Goal: Task Accomplishment & Management: Manage account settings

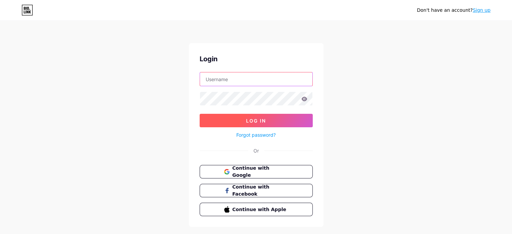
type input "[EMAIL_ADDRESS][DOMAIN_NAME]"
click at [264, 120] on span "Log In" at bounding box center [256, 121] width 20 height 6
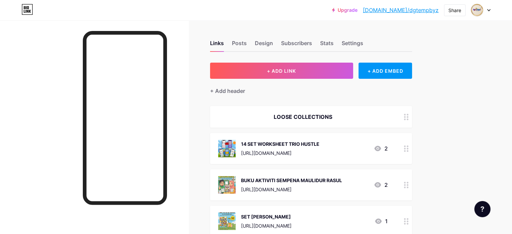
click at [488, 11] on icon at bounding box center [488, 10] width 3 height 2
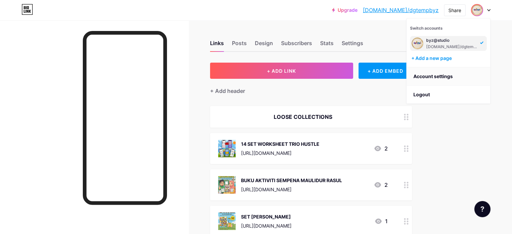
click at [445, 75] on link "Account settings" at bounding box center [447, 76] width 83 height 18
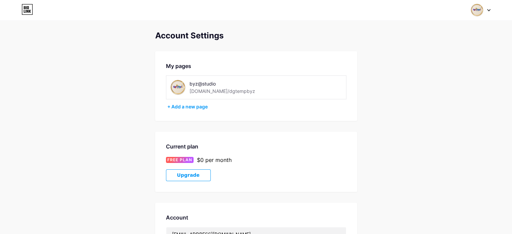
click at [230, 91] on div "[DOMAIN_NAME]/dgtempbyz" at bounding box center [222, 90] width 66 height 7
click at [225, 91] on div "[DOMAIN_NAME]/dgtempbyz" at bounding box center [222, 90] width 66 height 7
click at [177, 88] on img at bounding box center [177, 87] width 15 height 15
click at [201, 91] on div "[DOMAIN_NAME]/dgtempbyz" at bounding box center [222, 90] width 66 height 7
click at [486, 10] on div at bounding box center [481, 10] width 20 height 12
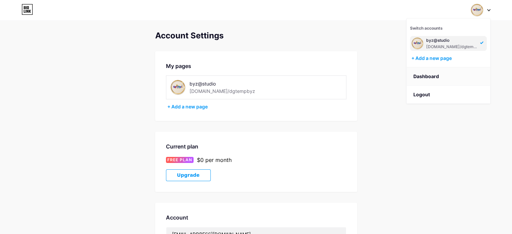
click at [431, 76] on link "Dashboard" at bounding box center [447, 76] width 83 height 18
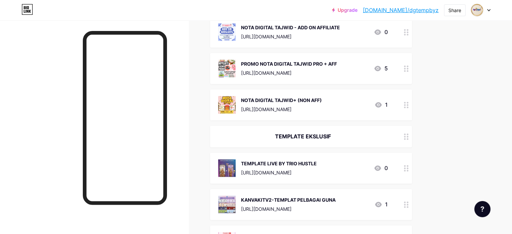
scroll to position [976, 0]
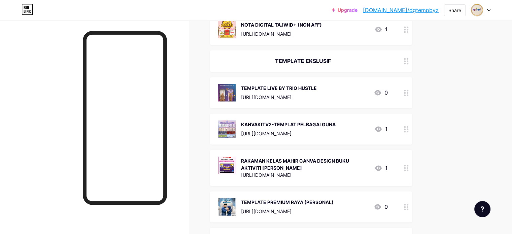
scroll to position [1009, 0]
